Goal: Check status: Check status

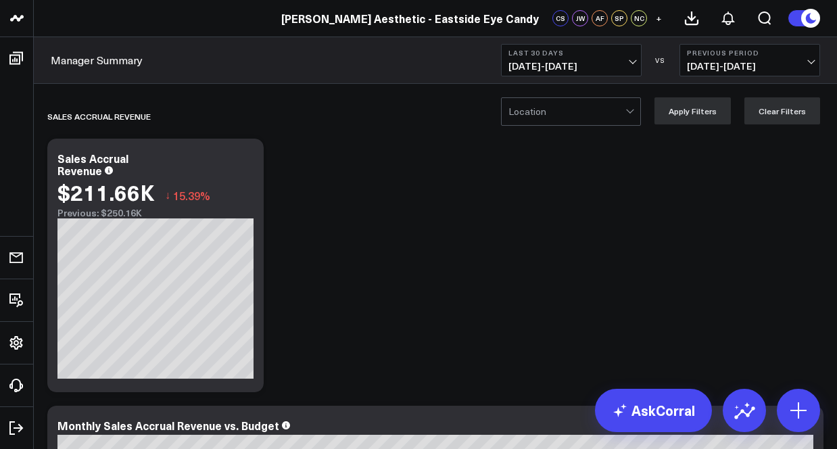
click at [629, 63] on span "[DATE] - [DATE]" at bounding box center [572, 66] width 126 height 11
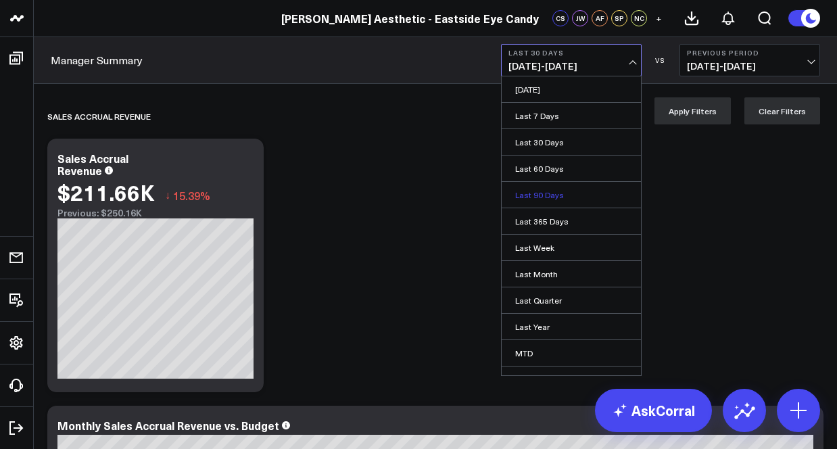
click at [585, 190] on link "Last 90 Days" at bounding box center [571, 195] width 139 height 26
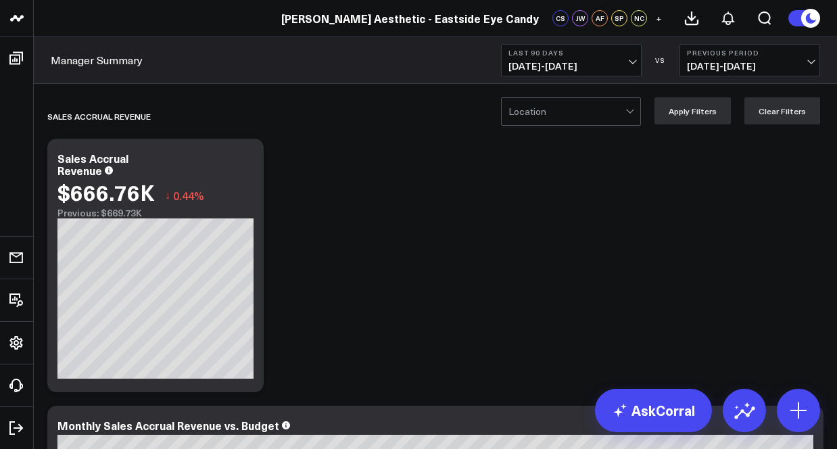
click at [623, 64] on span "[DATE] - [DATE]" at bounding box center [572, 66] width 126 height 11
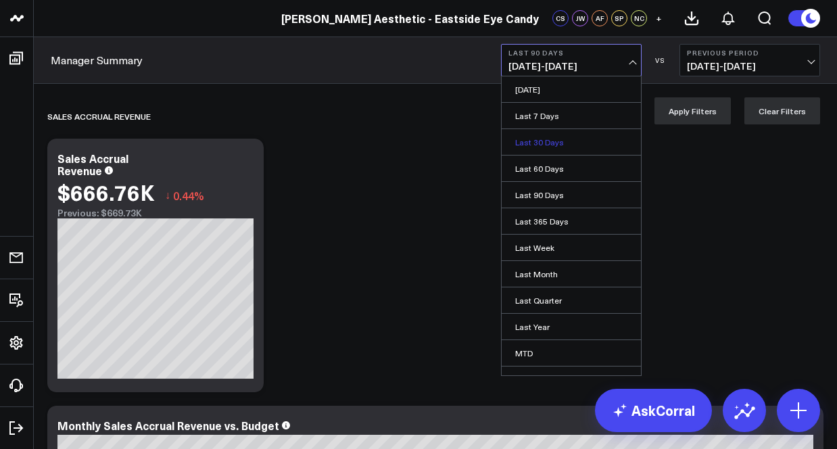
click at [571, 141] on link "Last 30 Days" at bounding box center [571, 142] width 139 height 26
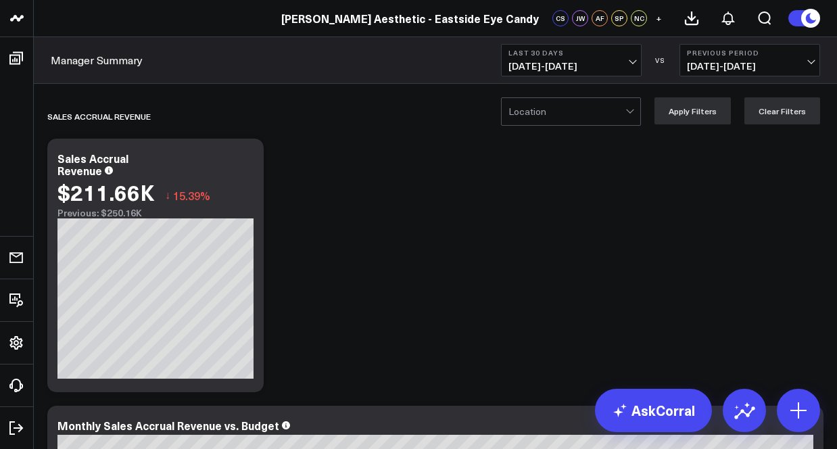
click at [578, 57] on button "Last 30 Days [DATE] - [DATE]" at bounding box center [571, 60] width 141 height 32
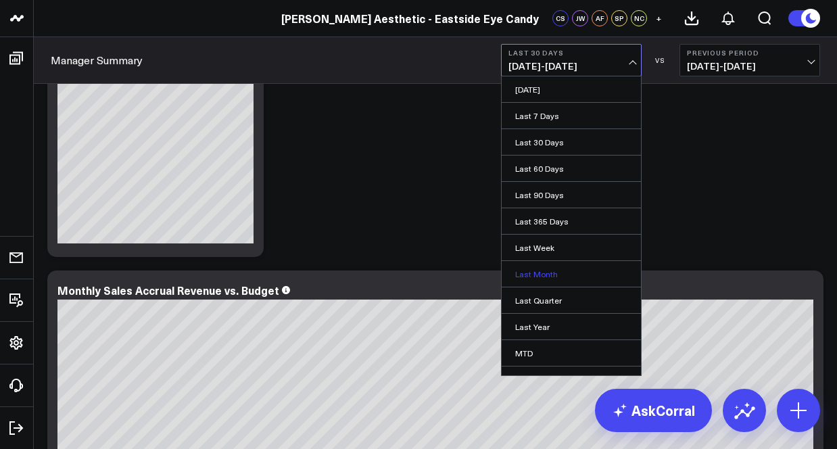
click at [545, 270] on link "Last Month" at bounding box center [571, 274] width 139 height 26
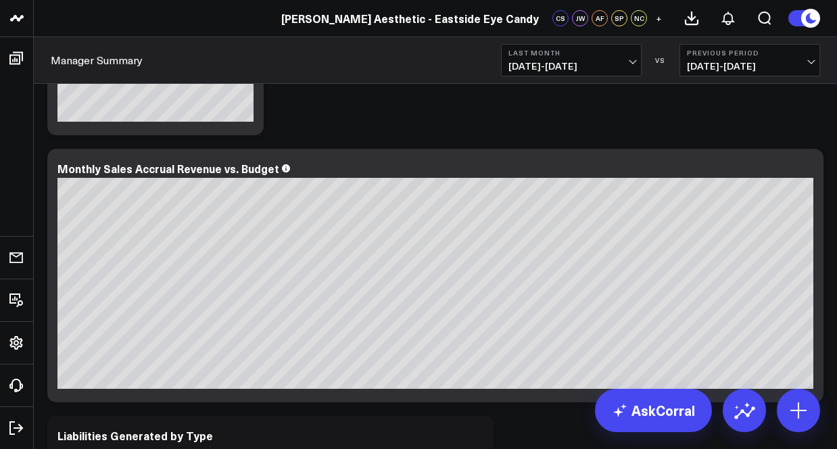
scroll to position [271, 0]
